Goal: Find specific page/section: Find specific page/section

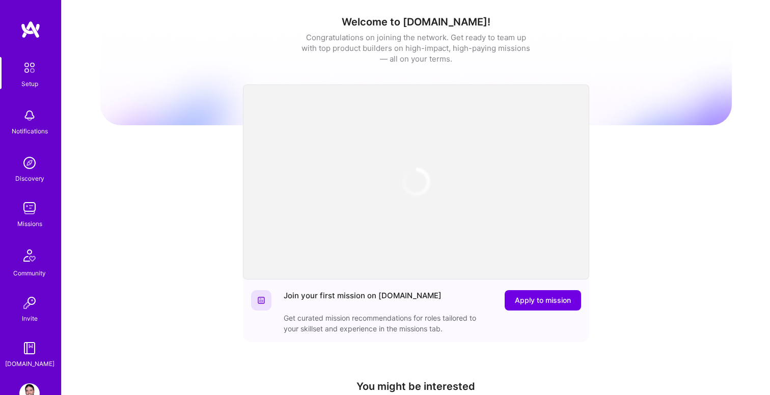
click at [223, 76] on div "Welcome to [DOMAIN_NAME]! Congratulations on joining the network. Get ready to …" at bounding box center [416, 60] width 632 height 89
click at [28, 209] on img at bounding box center [29, 208] width 20 height 20
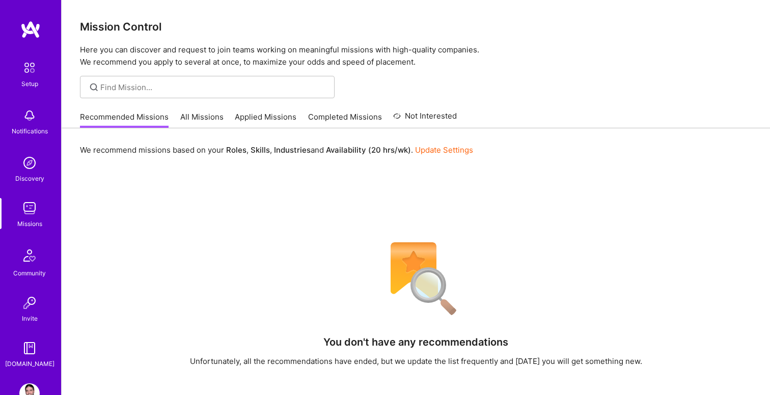
click at [208, 118] on link "All Missions" at bounding box center [201, 120] width 43 height 17
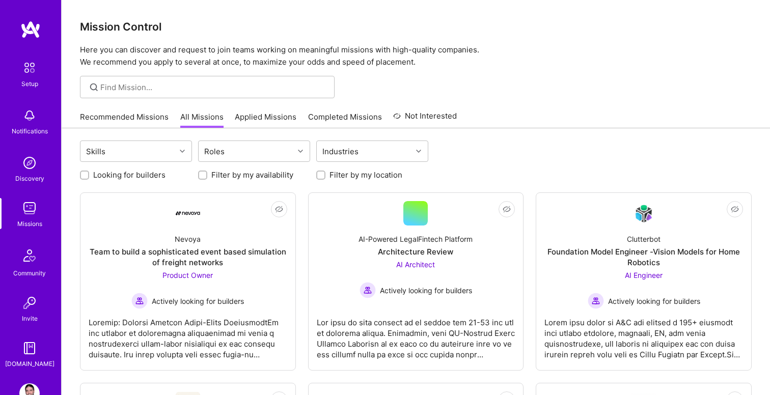
click at [281, 116] on link "Applied Missions" at bounding box center [266, 120] width 62 height 17
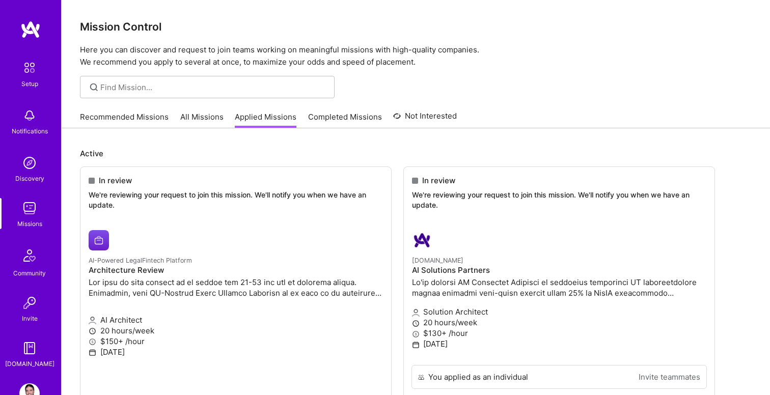
click at [197, 121] on link "All Missions" at bounding box center [201, 120] width 43 height 17
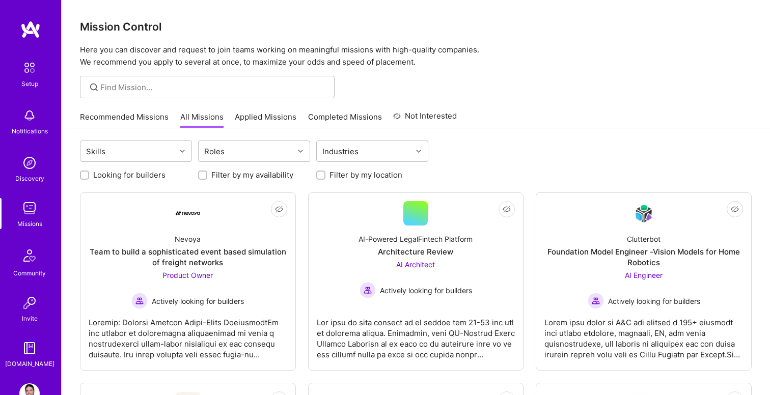
click at [27, 163] on img at bounding box center [29, 163] width 20 height 20
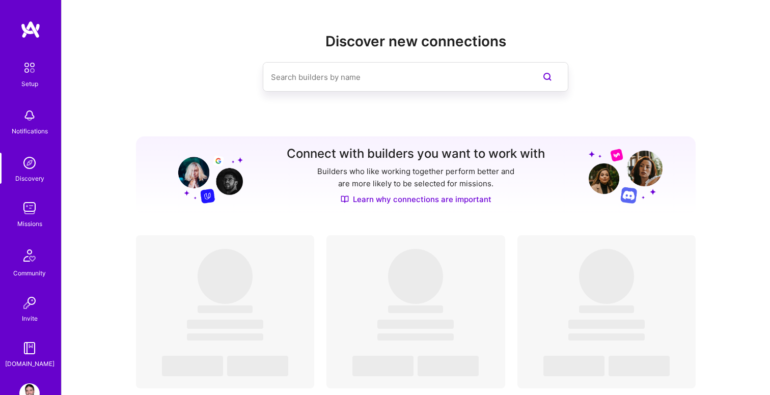
click at [290, 78] on input at bounding box center [395, 77] width 249 height 26
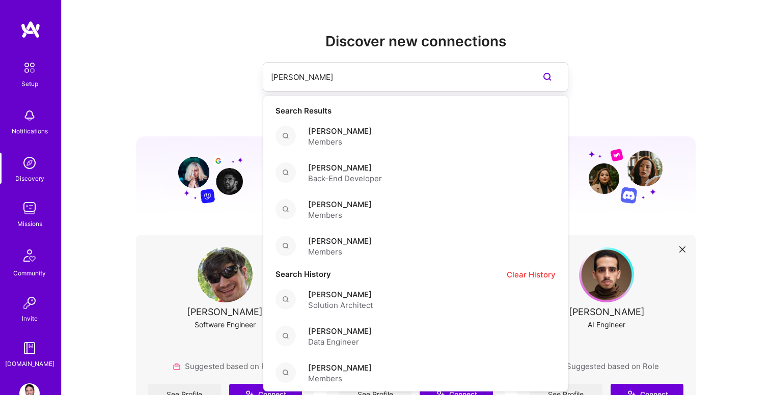
type input "roni friedman"
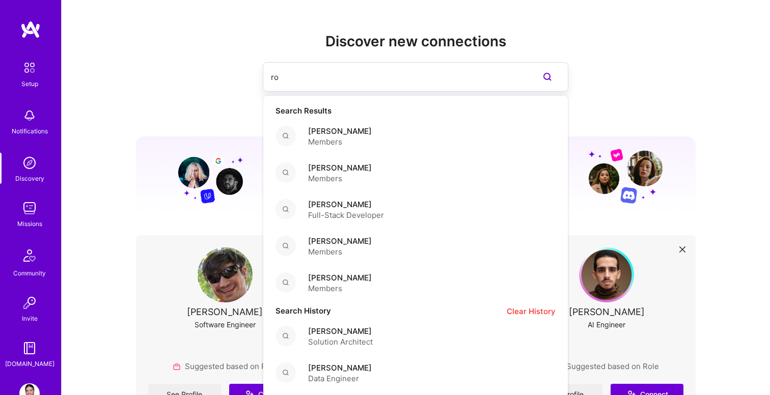
type input "r"
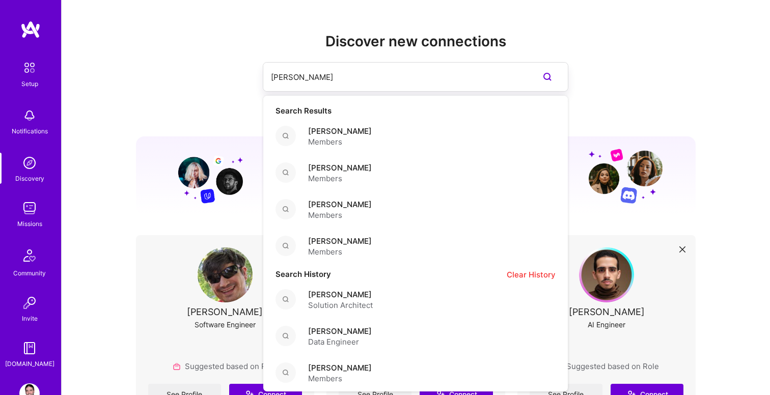
type input "sam fr"
type input "kobi"
click at [344, 137] on span "Members" at bounding box center [340, 142] width 64 height 11
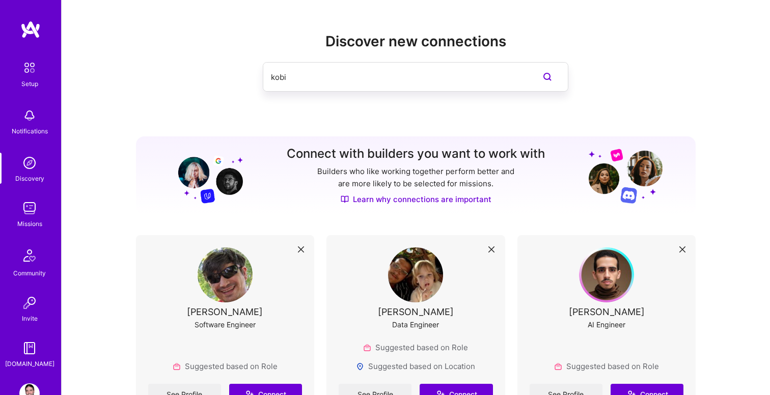
click at [381, 74] on input "kobi" at bounding box center [395, 77] width 249 height 26
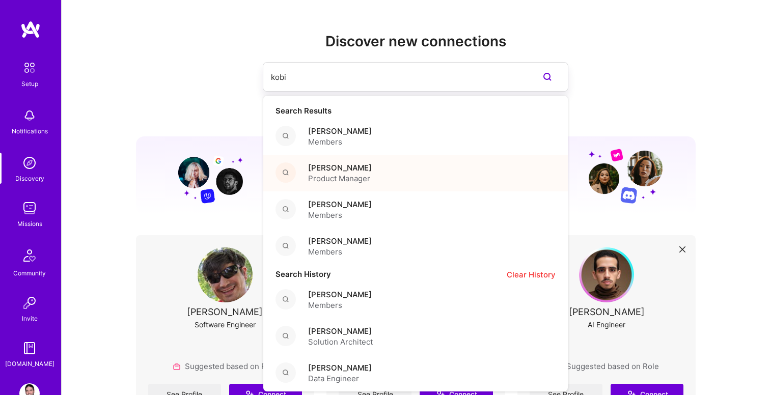
click at [343, 165] on span "Kobi Masri" at bounding box center [340, 167] width 64 height 11
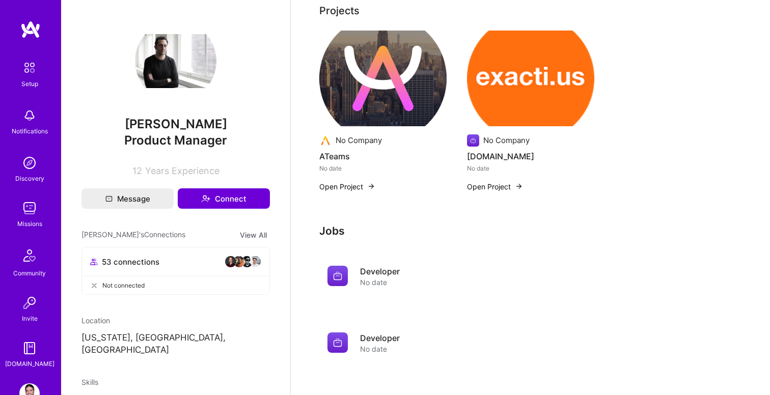
scroll to position [194, 0]
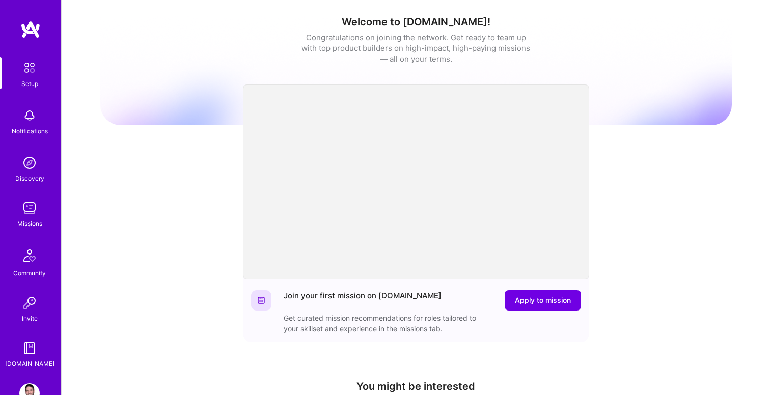
click at [31, 387] on img at bounding box center [29, 394] width 20 height 20
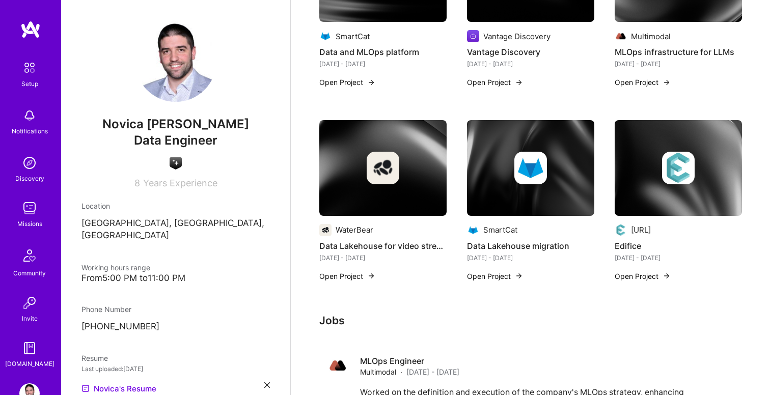
scroll to position [479, 0]
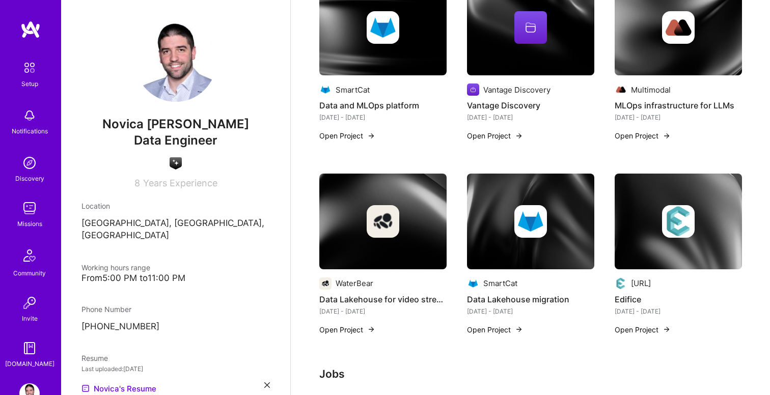
click at [641, 262] on img at bounding box center [678, 222] width 127 height 96
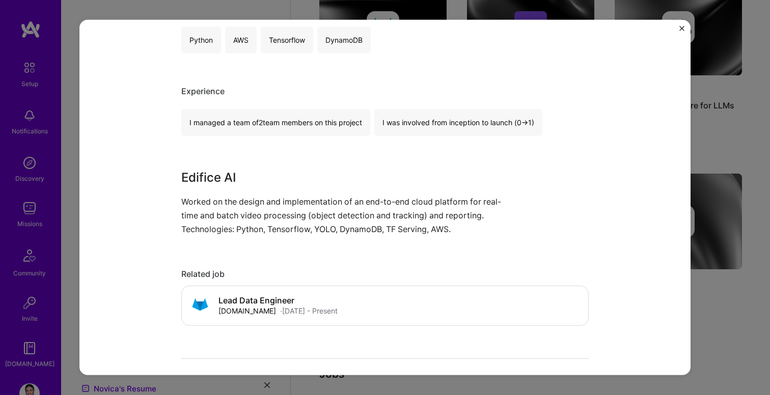
scroll to position [251, 0]
